Goal: Find specific page/section: Find specific page/section

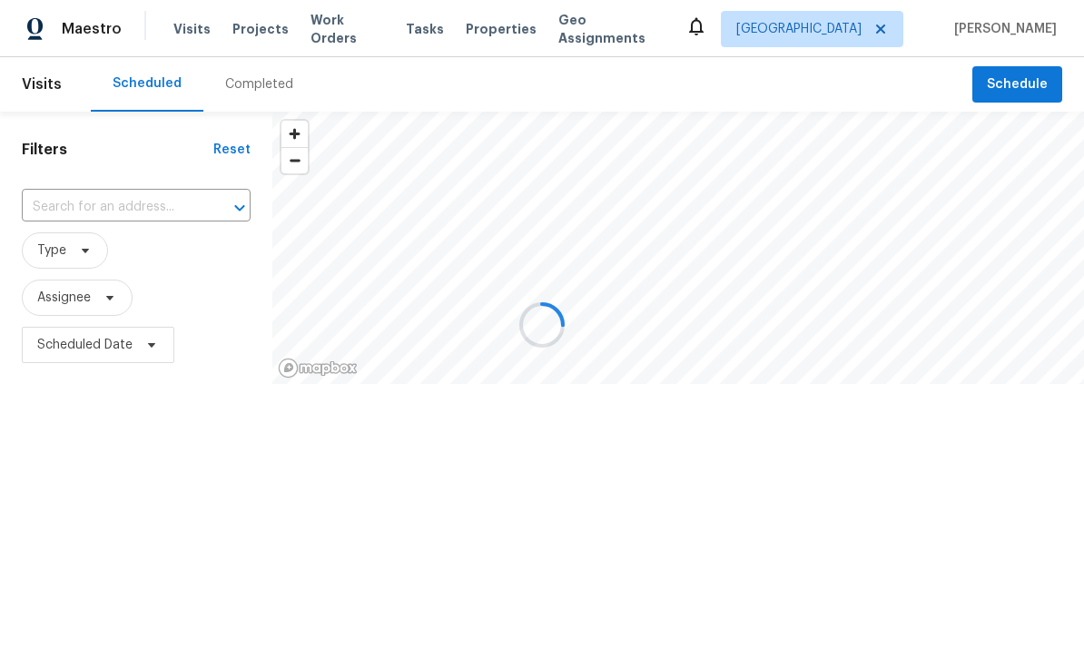
click at [478, 23] on div at bounding box center [542, 324] width 1084 height 649
click at [502, 25] on div at bounding box center [542, 324] width 1084 height 649
click at [498, 26] on div at bounding box center [542, 324] width 1084 height 649
click at [470, 22] on div at bounding box center [542, 324] width 1084 height 649
click at [469, 33] on div at bounding box center [542, 324] width 1084 height 649
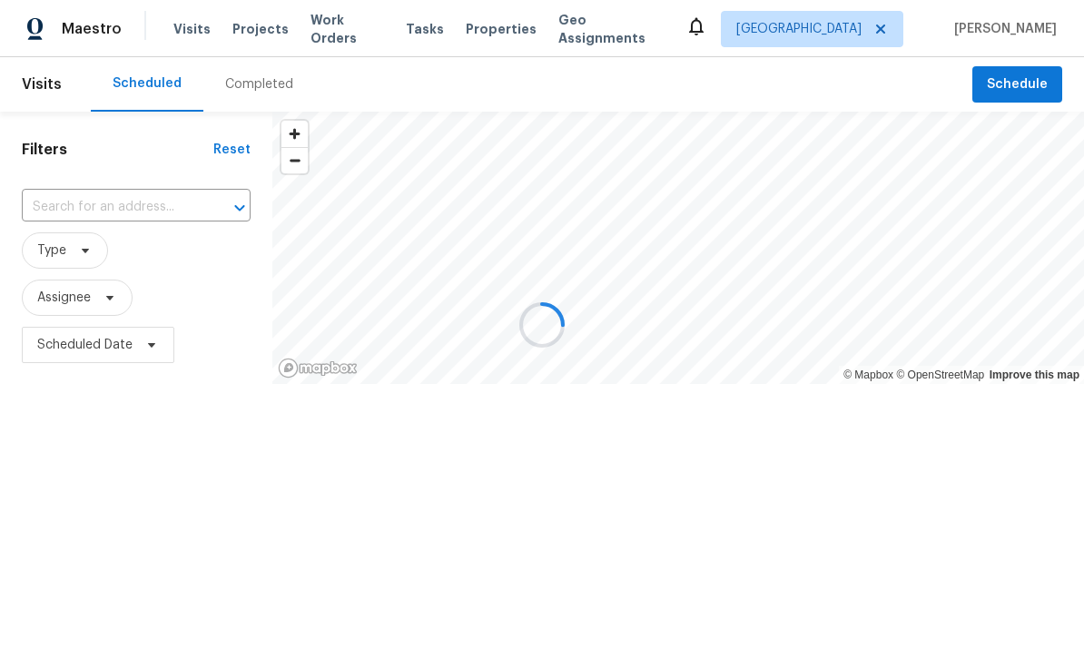
click at [488, 30] on div at bounding box center [542, 324] width 1084 height 649
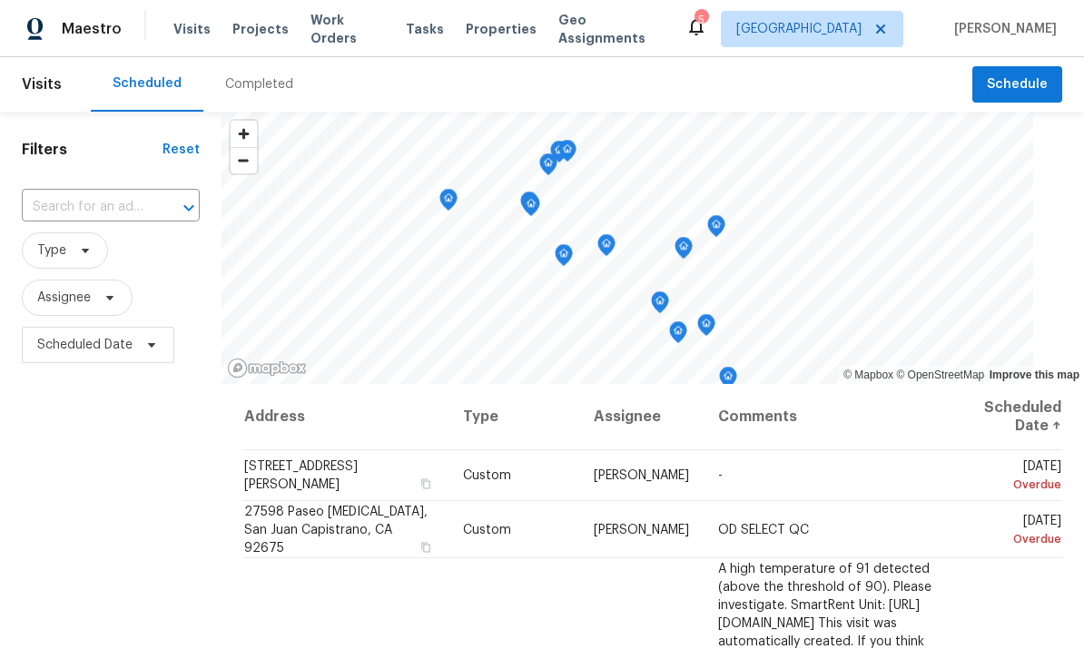
click at [477, 20] on span "Properties" at bounding box center [501, 29] width 71 height 18
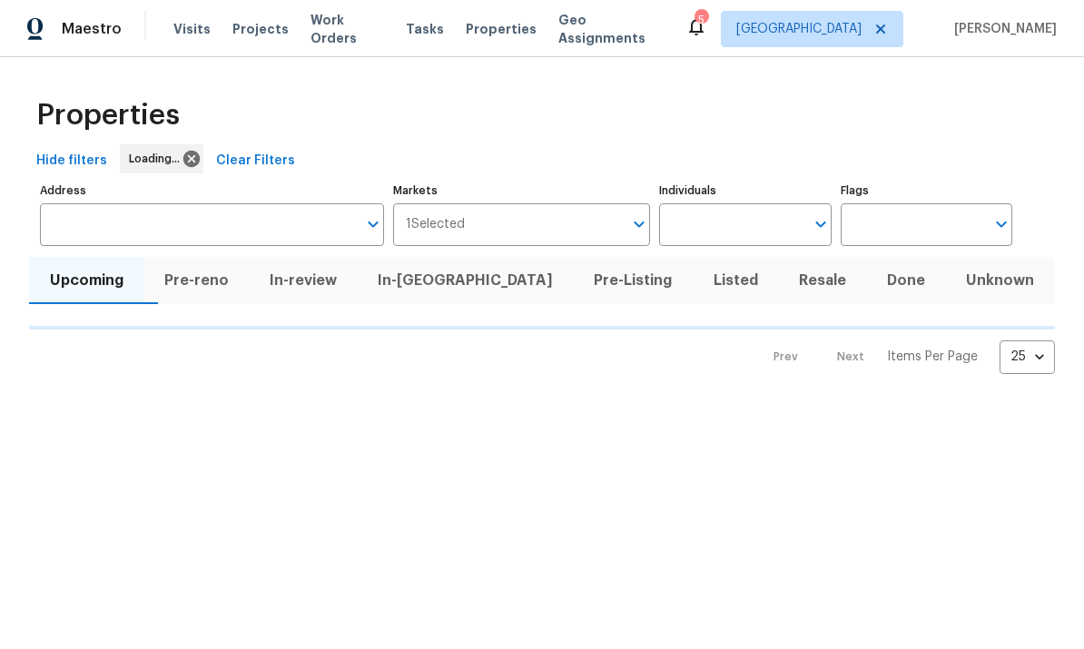
click at [748, 205] on input "Individuals" at bounding box center [731, 224] width 144 height 43
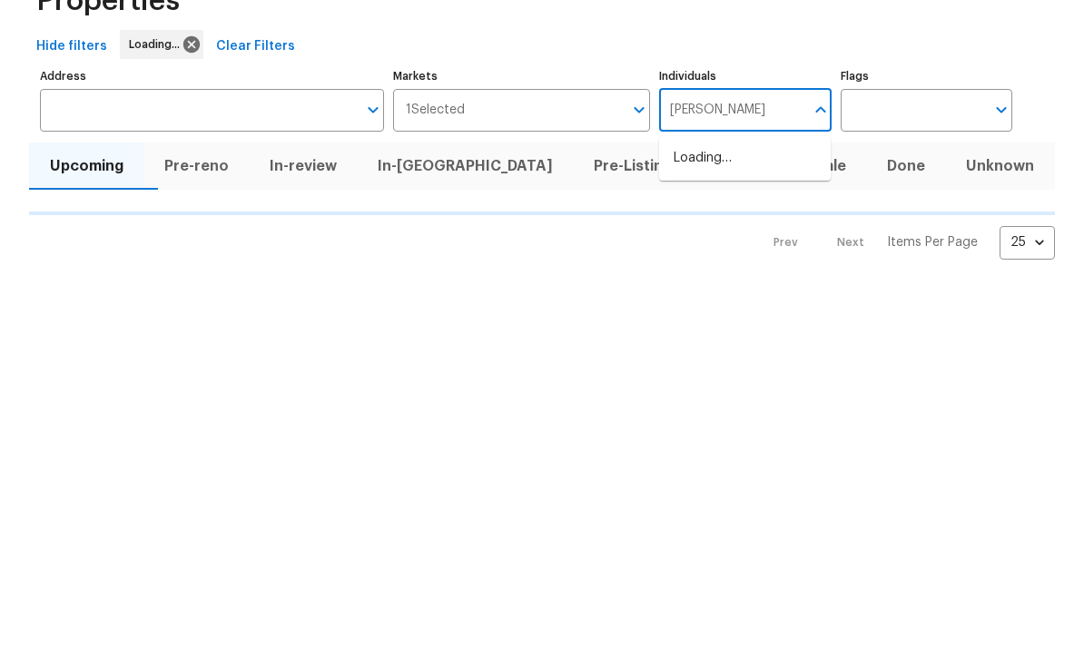
type input "frank"
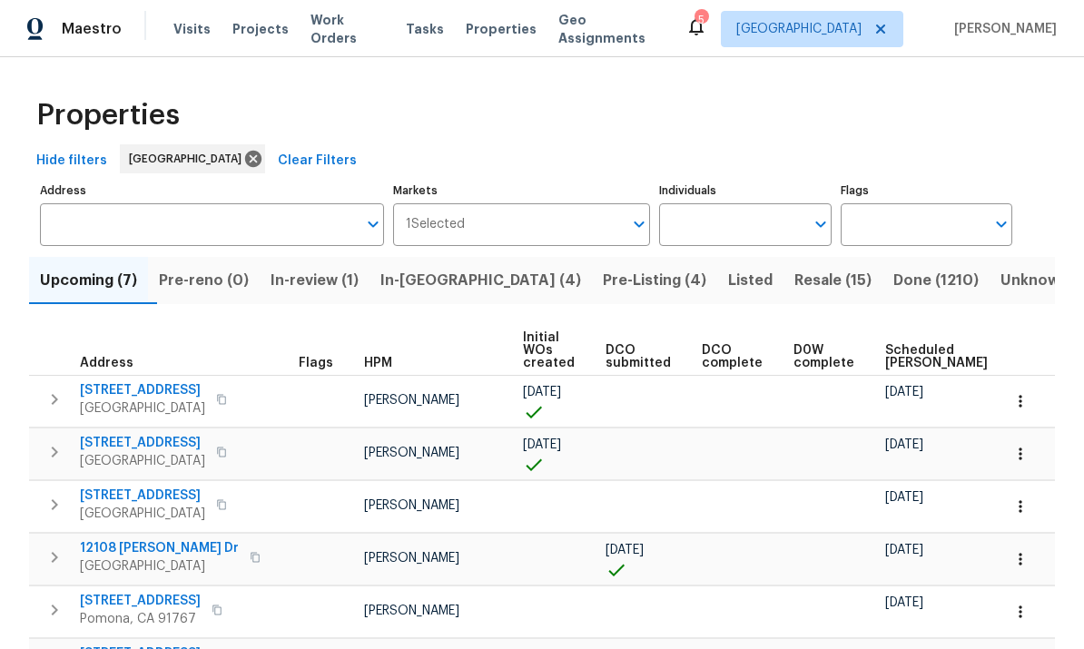
click at [760, 214] on input "Individuals" at bounding box center [731, 224] width 144 height 43
click at [746, 203] on input "Individuals" at bounding box center [731, 224] width 144 height 43
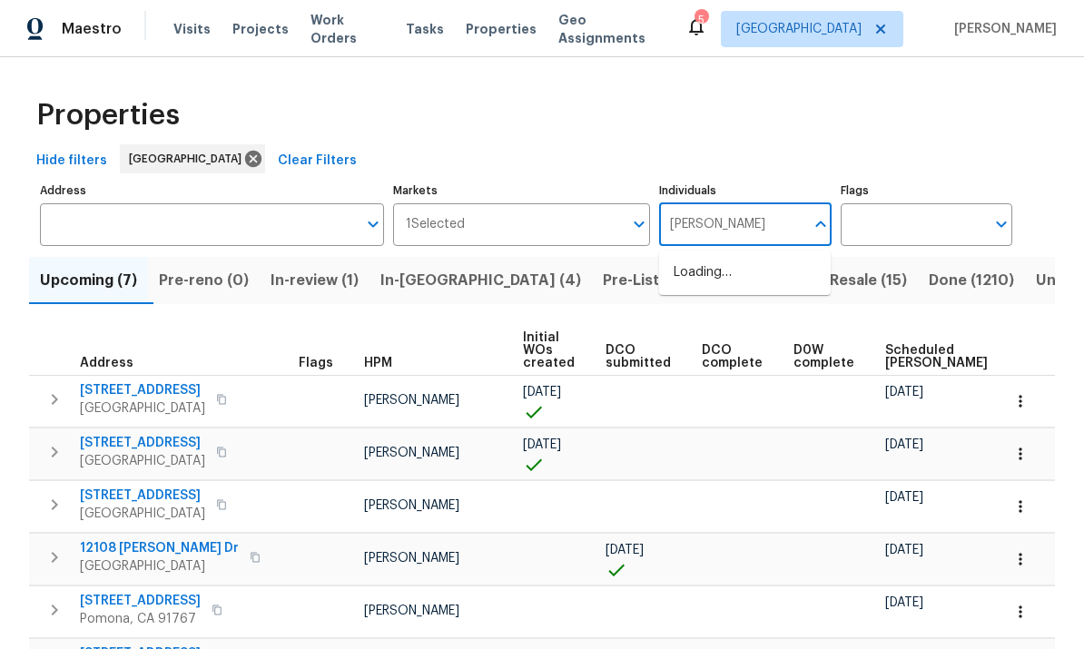
type input "frank"
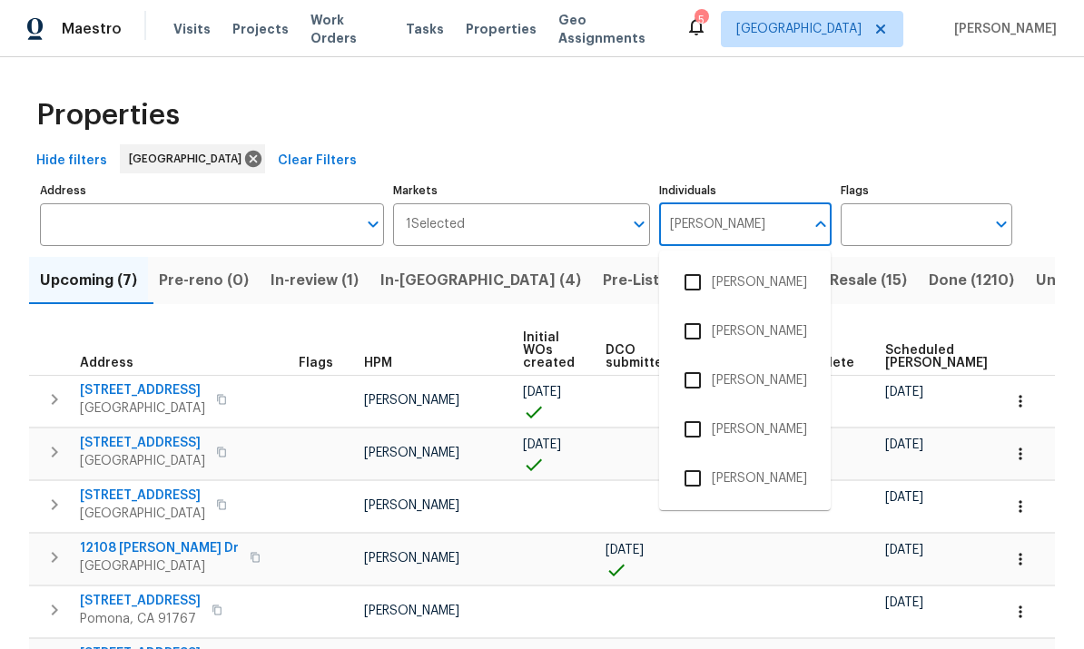
click at [699, 459] on input "checkbox" at bounding box center [693, 478] width 38 height 38
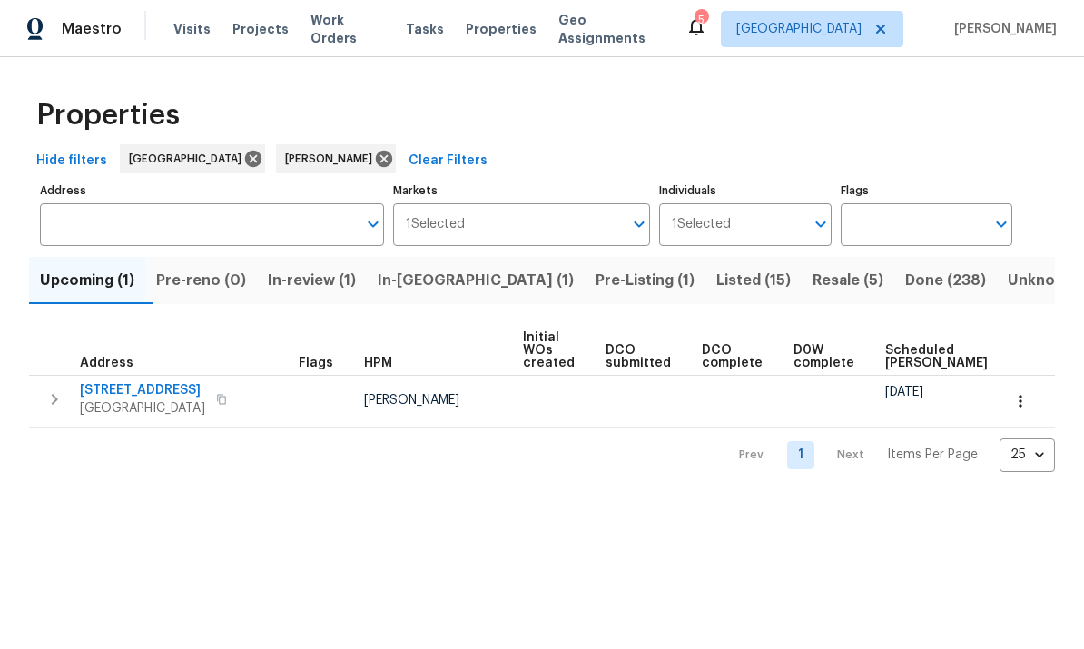
click at [813, 271] on span "Resale (5)" at bounding box center [848, 280] width 71 height 25
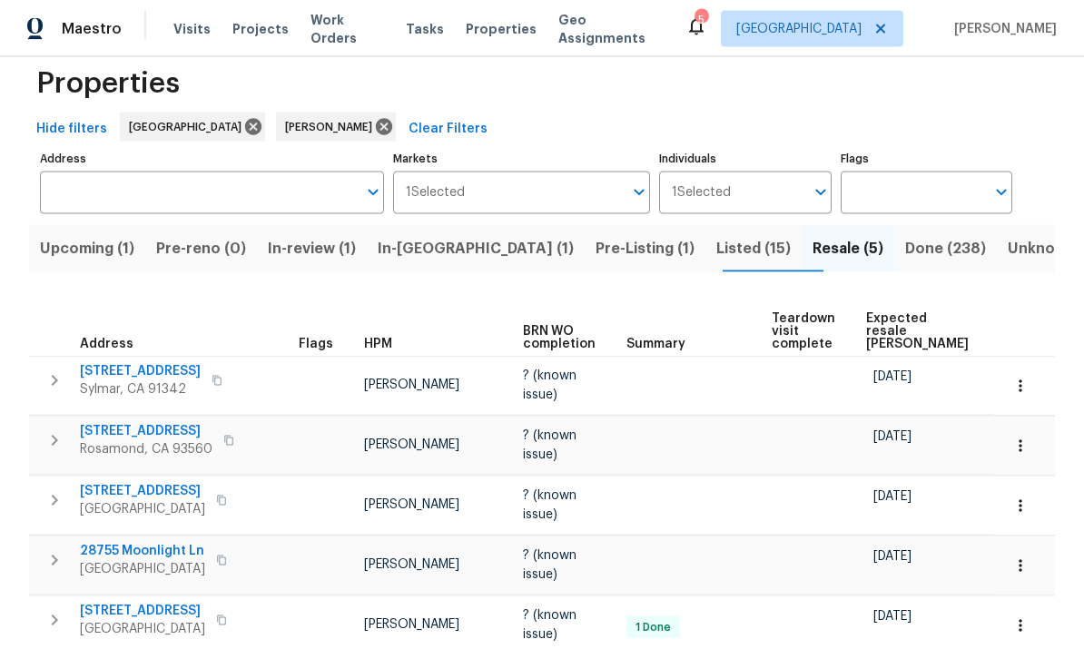
scroll to position [68, 0]
click at [905, 236] on span "Done (238)" at bounding box center [945, 248] width 81 height 25
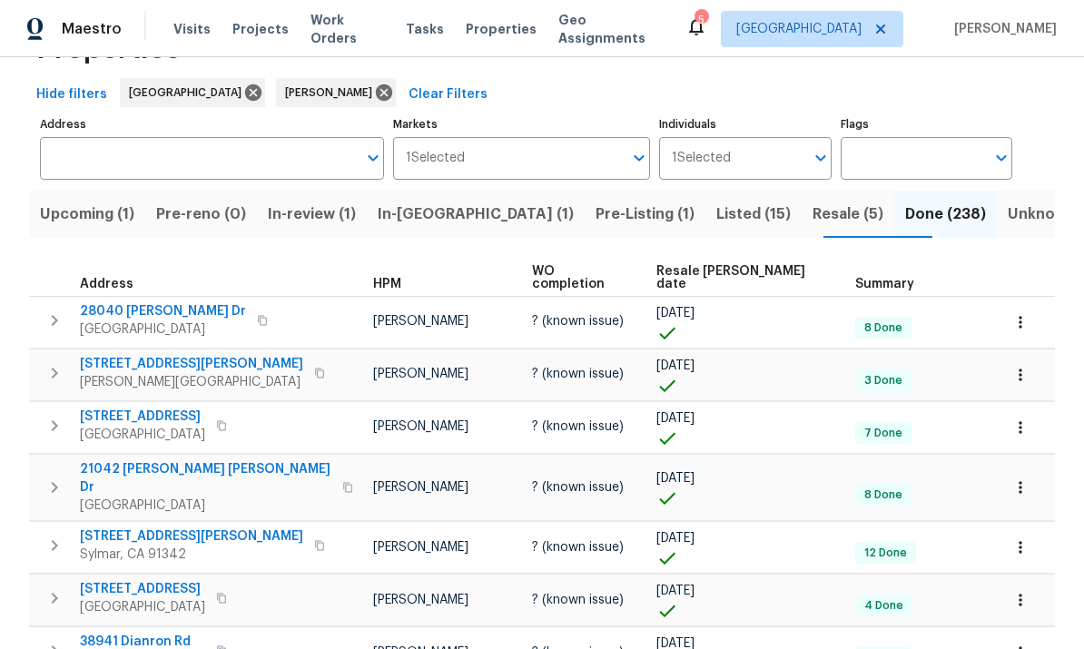
scroll to position [80, 0]
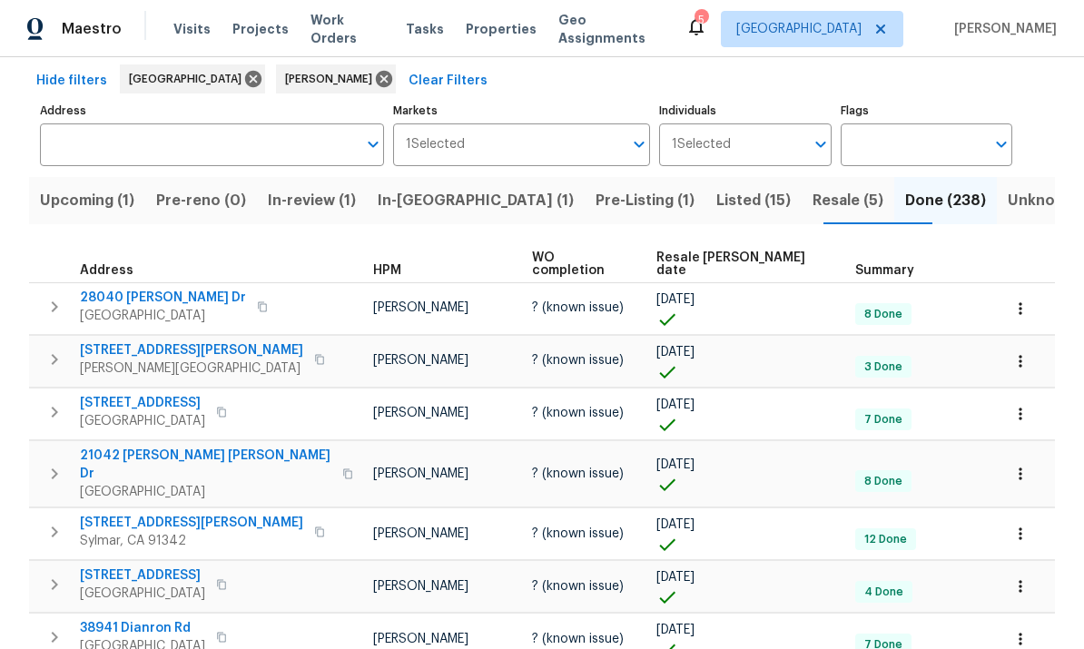
click at [760, 260] on span "Resale COE date" at bounding box center [740, 263] width 168 height 25
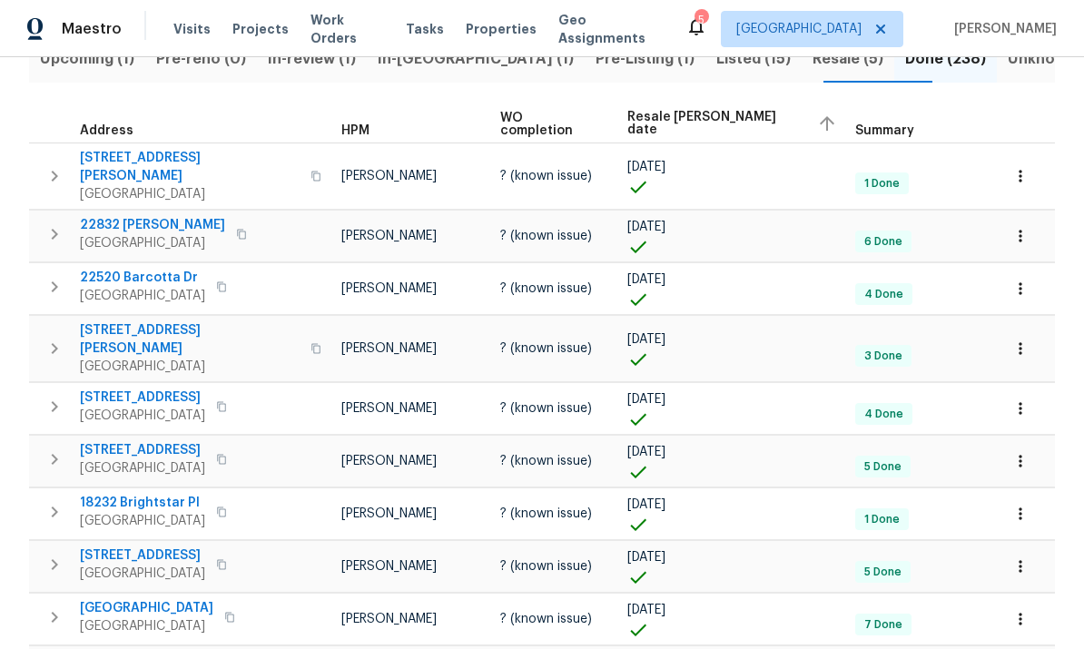
scroll to position [221, 0]
click at [735, 130] on span "Resale COE date" at bounding box center [714, 124] width 175 height 25
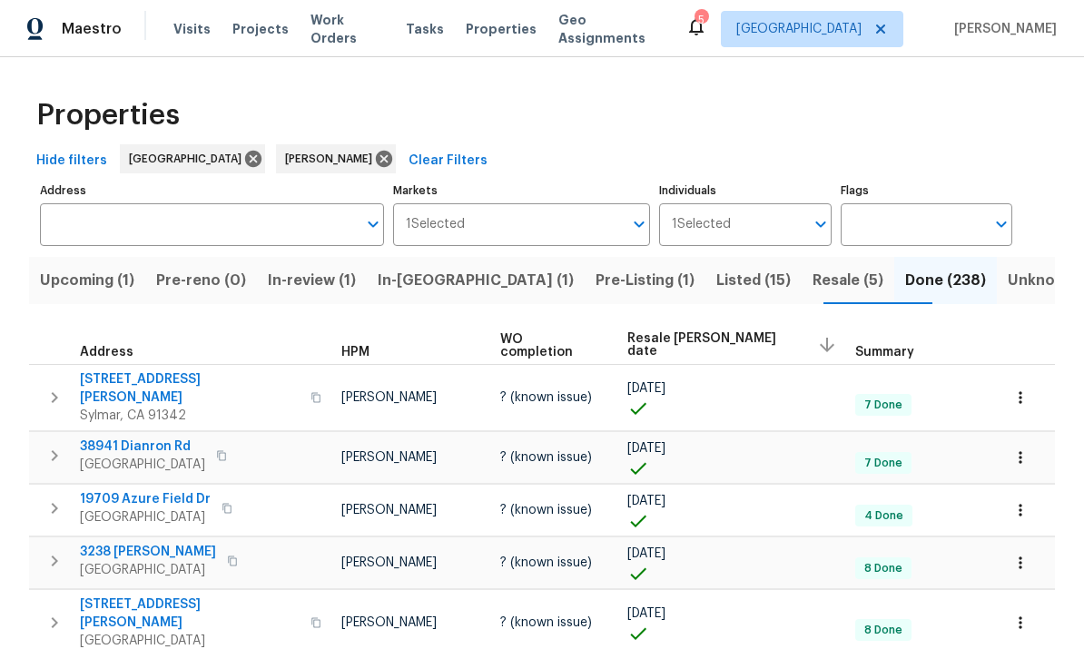
click at [813, 281] on span "Resale (5)" at bounding box center [848, 280] width 71 height 25
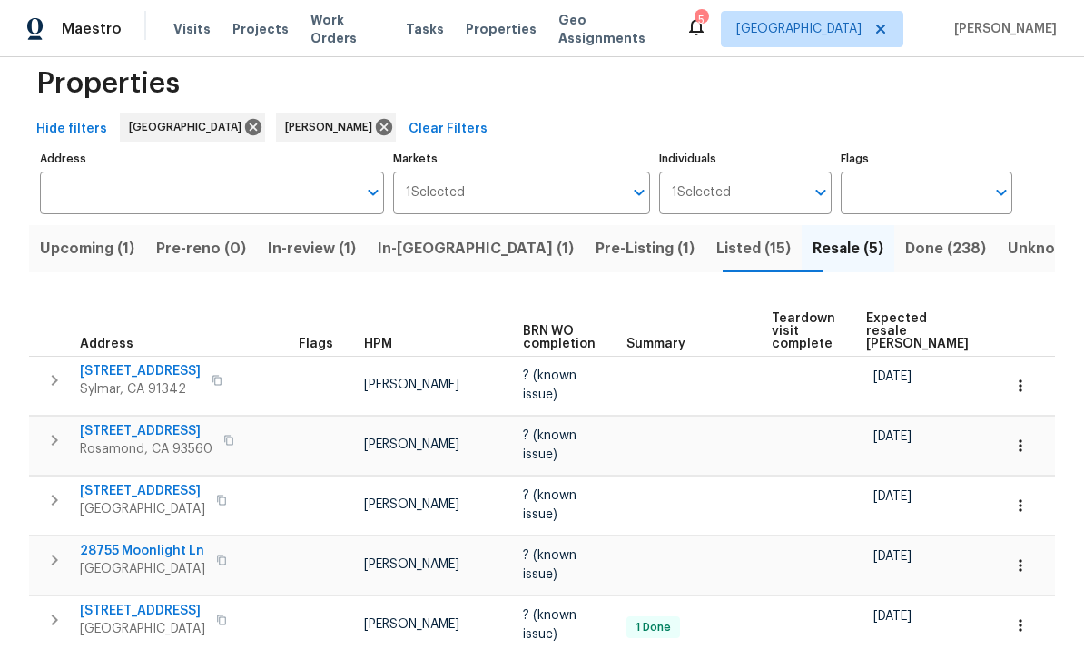
scroll to position [68, 0]
click at [716, 236] on span "Listed (15)" at bounding box center [753, 248] width 74 height 25
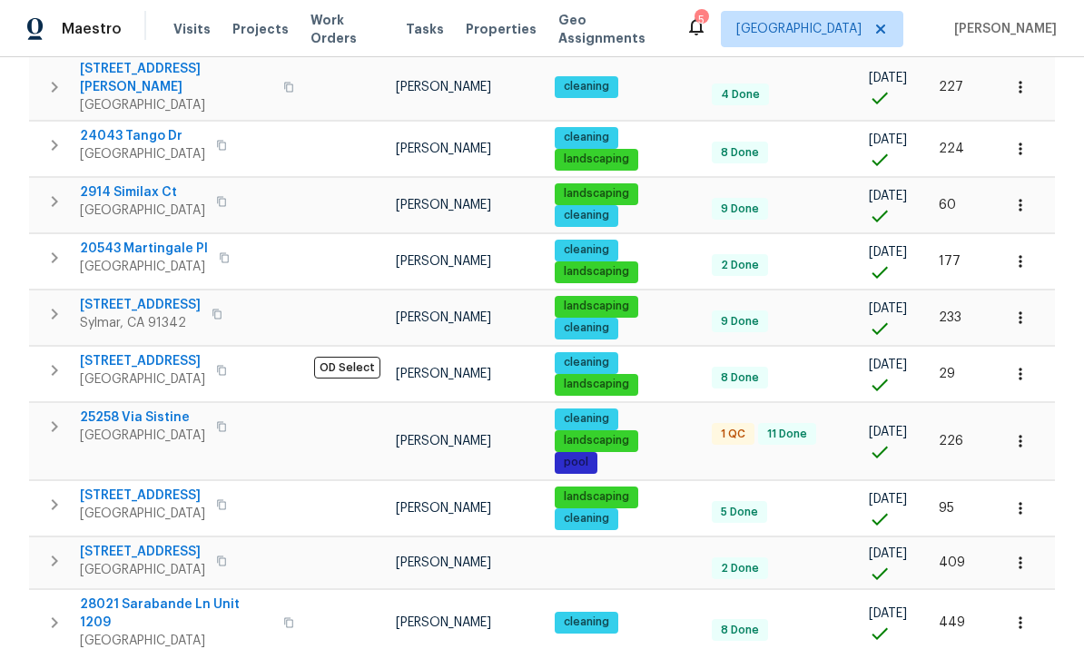
scroll to position [604, 0]
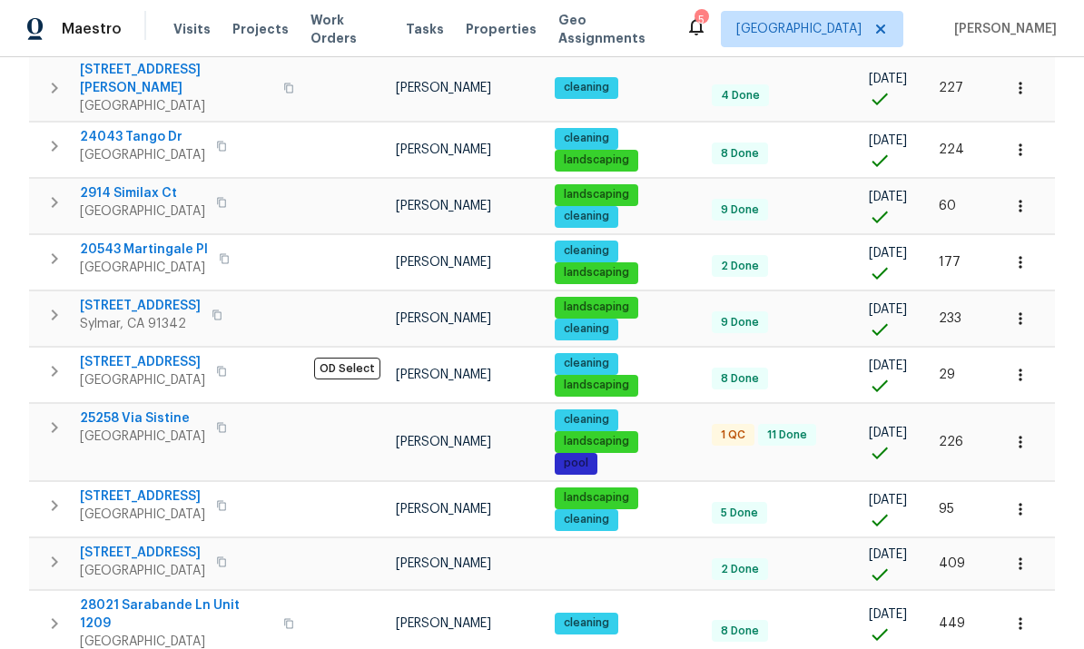
click at [737, 428] on span "1 QC" at bounding box center [733, 435] width 39 height 15
click at [147, 409] on span "25258 Via Sistine" at bounding box center [142, 418] width 125 height 18
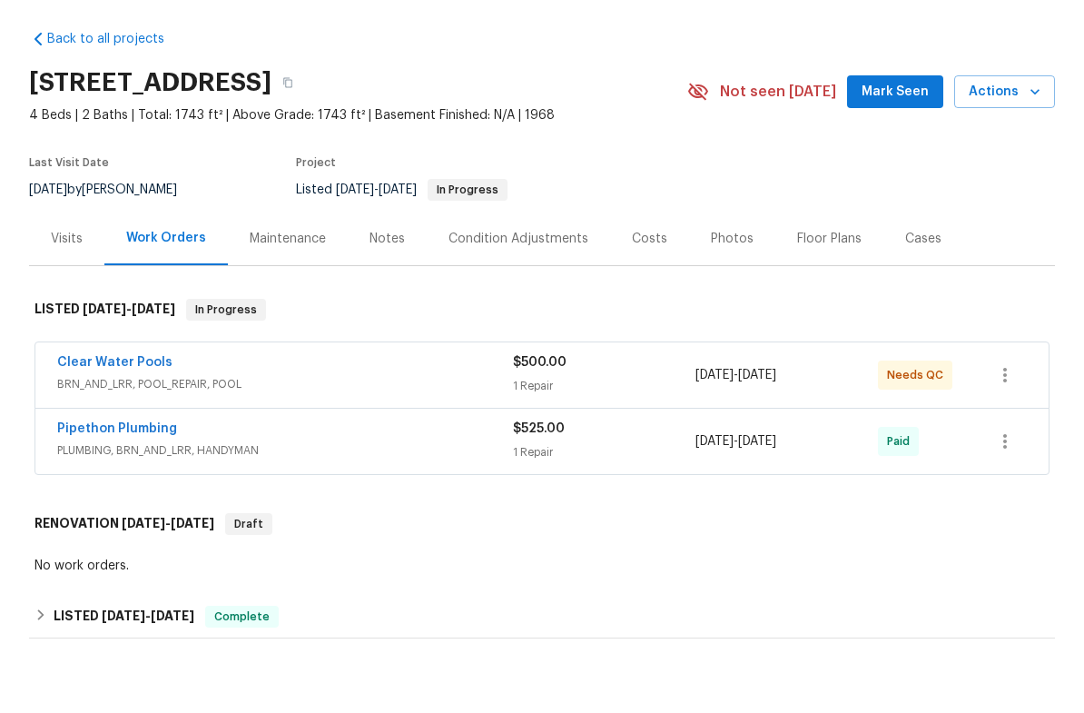
click at [319, 417] on div "Clear Water Pools" at bounding box center [285, 428] width 456 height 22
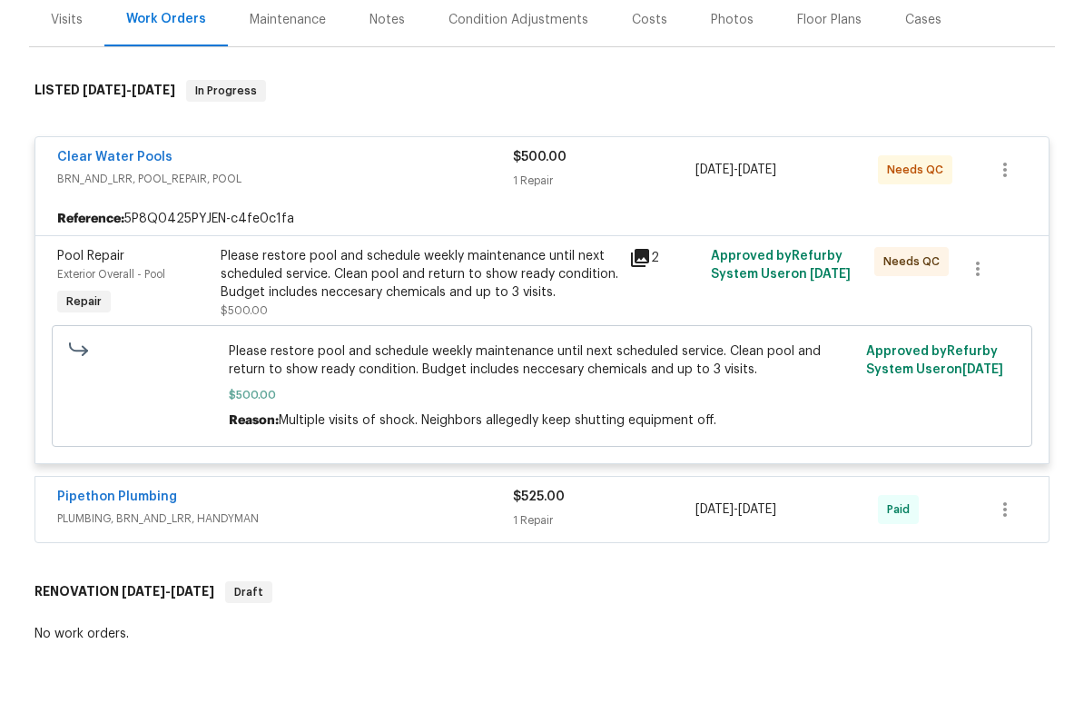
scroll to position [221, 0]
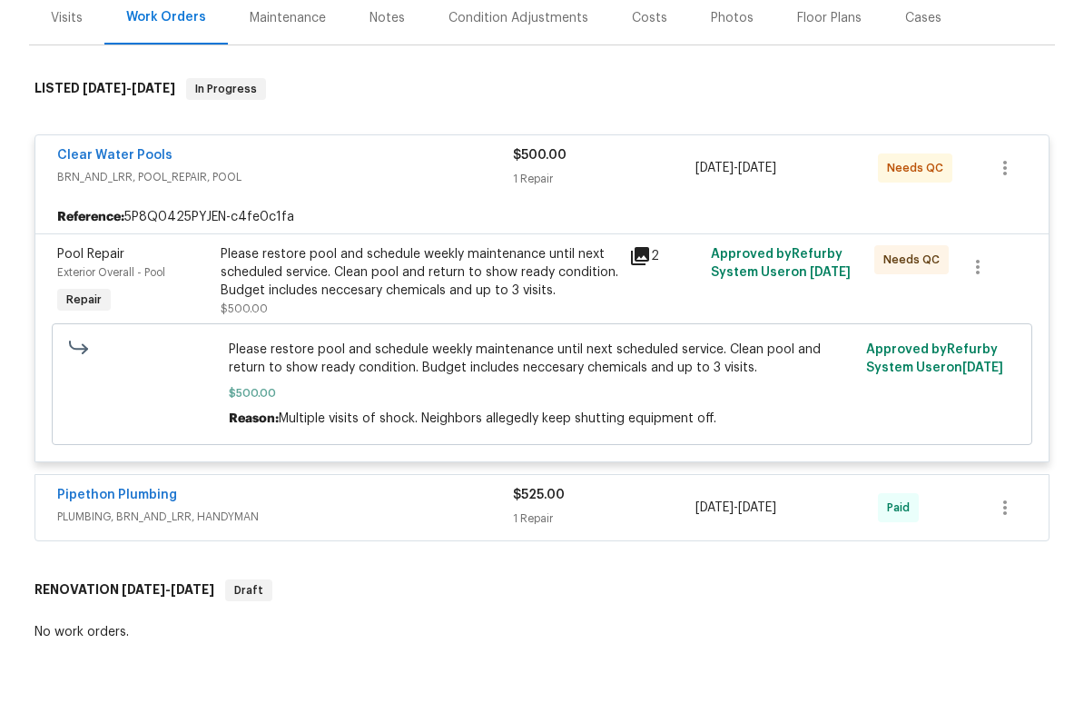
click at [643, 310] on icon at bounding box center [640, 319] width 18 height 18
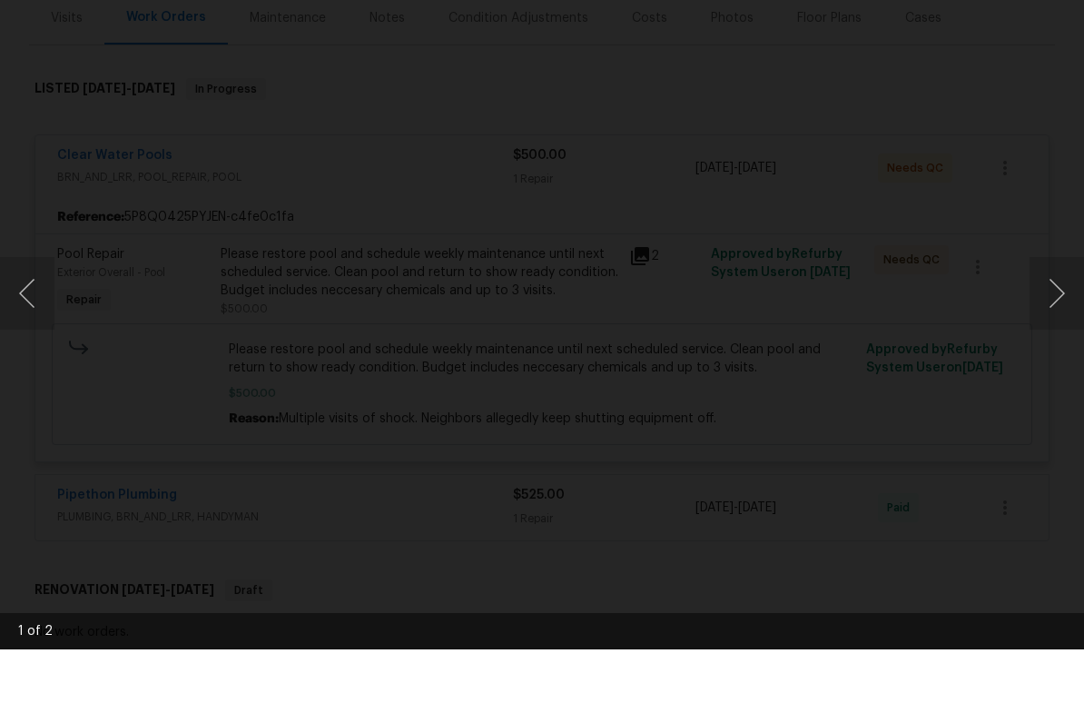
click at [1050, 320] on button "Next image" at bounding box center [1056, 356] width 54 height 73
click at [1051, 320] on button "Next image" at bounding box center [1056, 356] width 54 height 73
